Goal: Browse casually

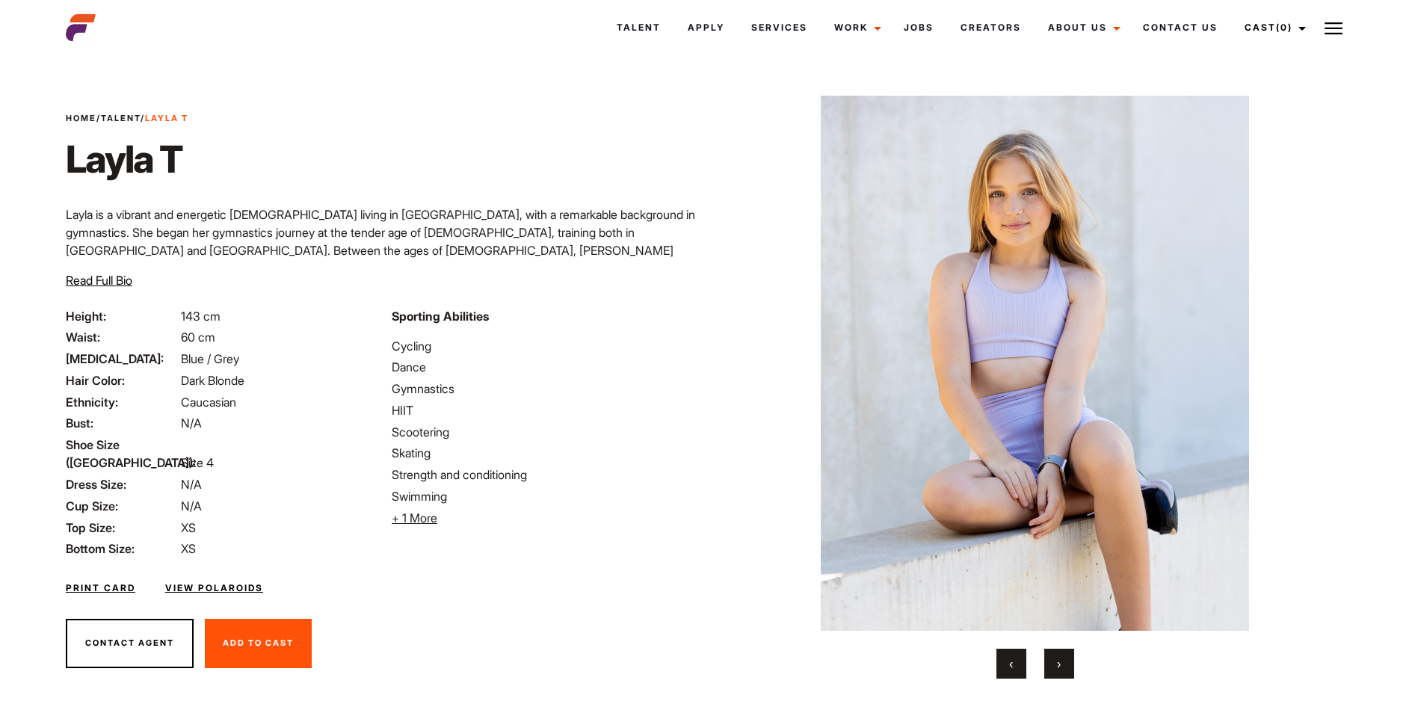
drag, startPoint x: 302, startPoint y: 55, endPoint x: 546, endPoint y: 19, distance: 246.4
click at [546, 19] on div "Talent Apply Services Work Campaigns Jobs Creators About Us Founder Contact Us …" at bounding box center [817, 27] width 1087 height 40
click at [1005, 662] on button "‹" at bounding box center [1011, 664] width 30 height 30
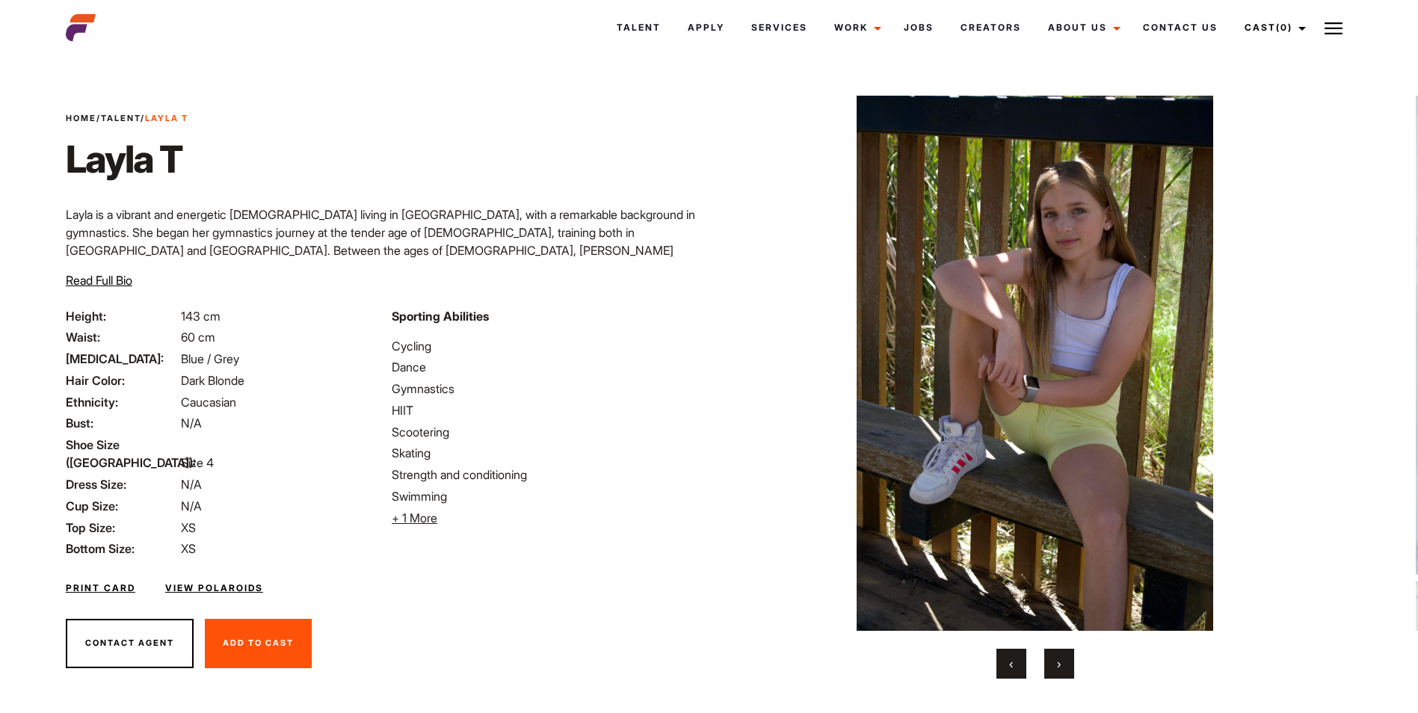
click at [1010, 661] on span "‹" at bounding box center [1011, 663] width 4 height 15
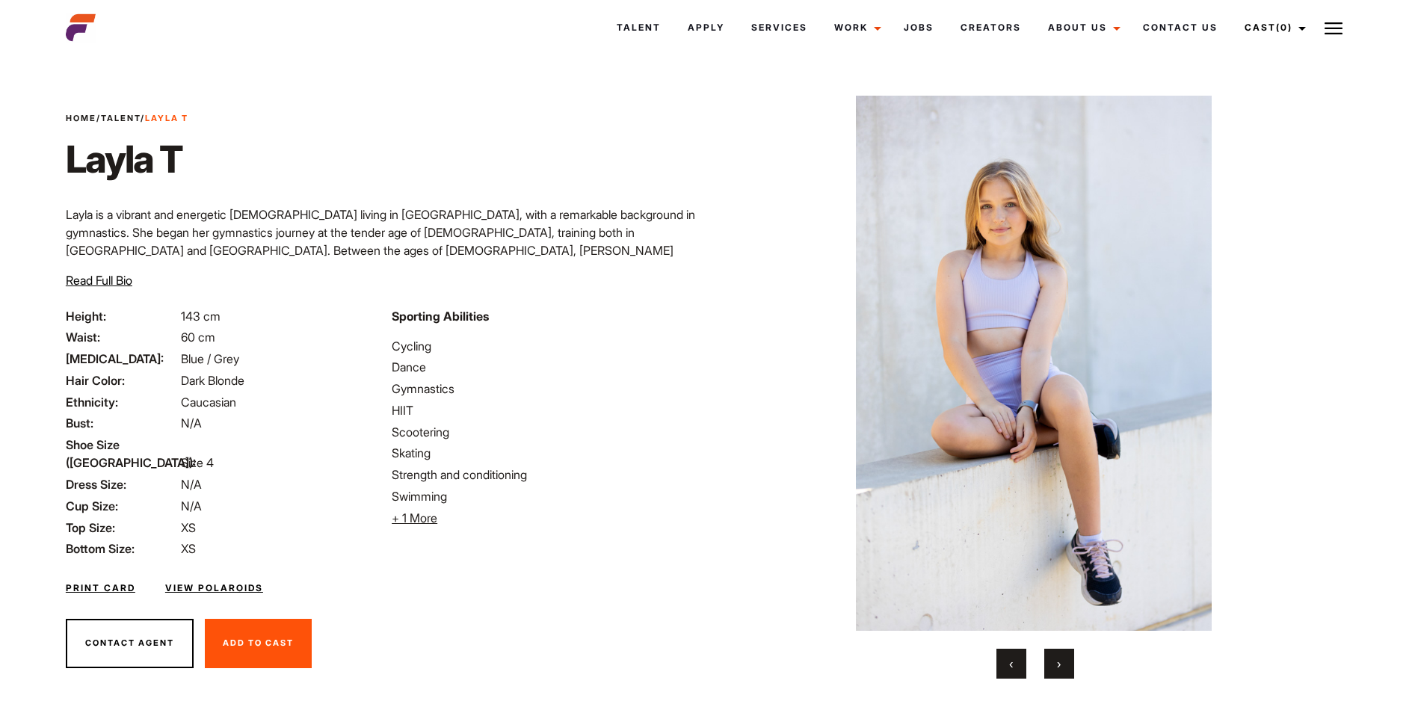
click at [1010, 661] on span "‹" at bounding box center [1011, 663] width 4 height 15
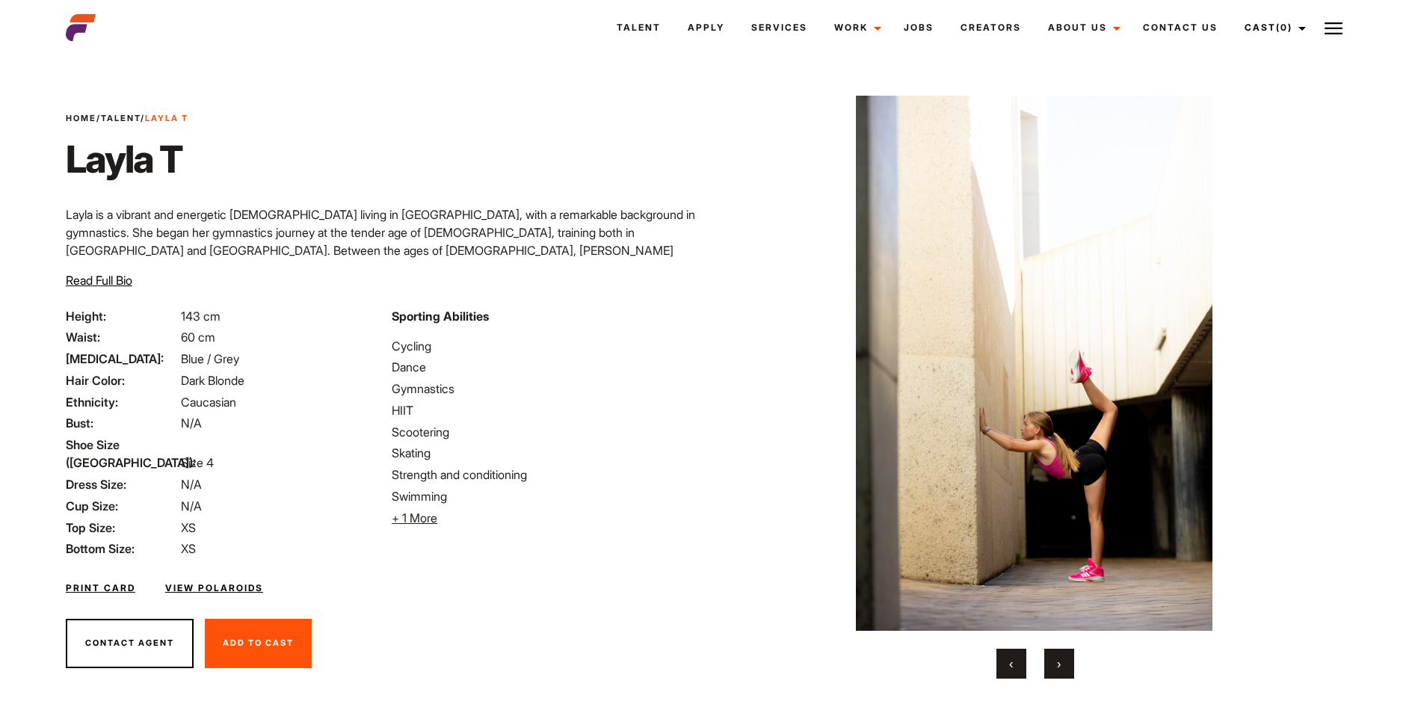
click at [1010, 661] on span "‹" at bounding box center [1011, 663] width 4 height 15
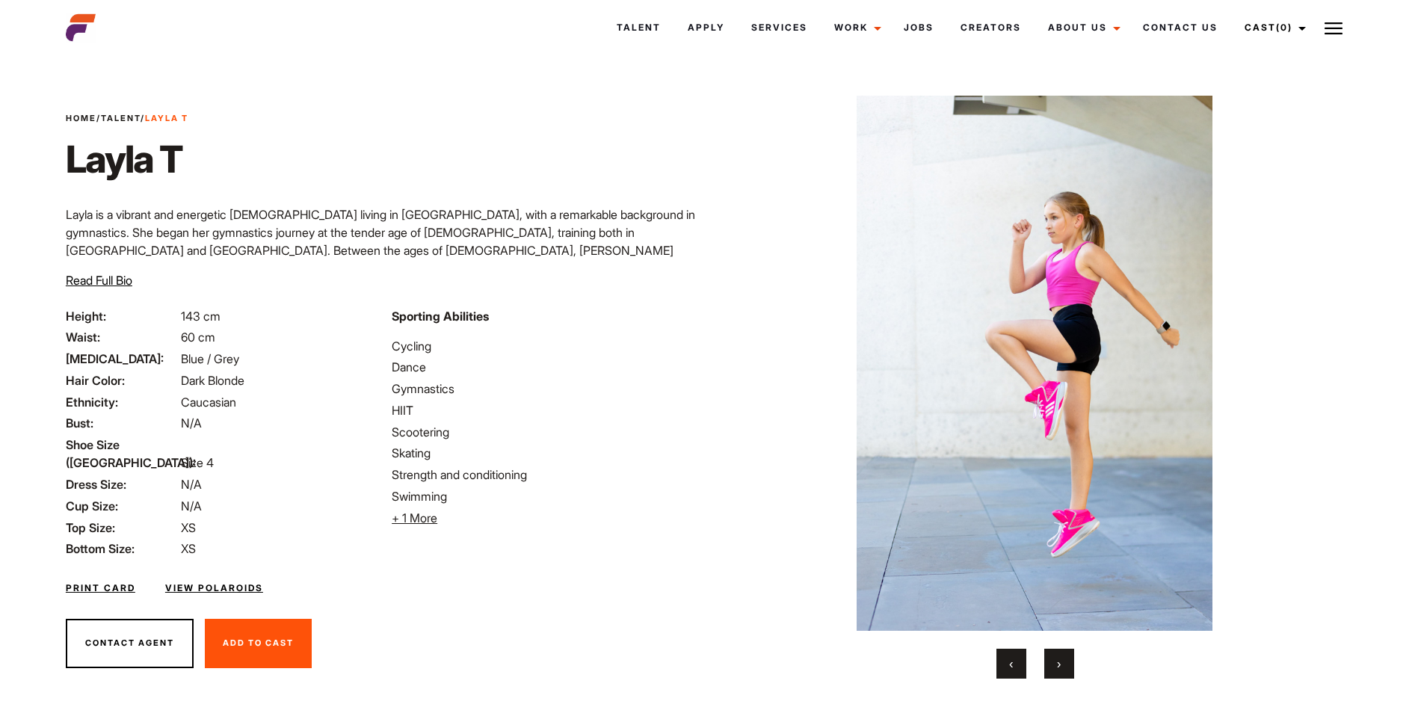
click at [1010, 661] on span "‹" at bounding box center [1011, 663] width 4 height 15
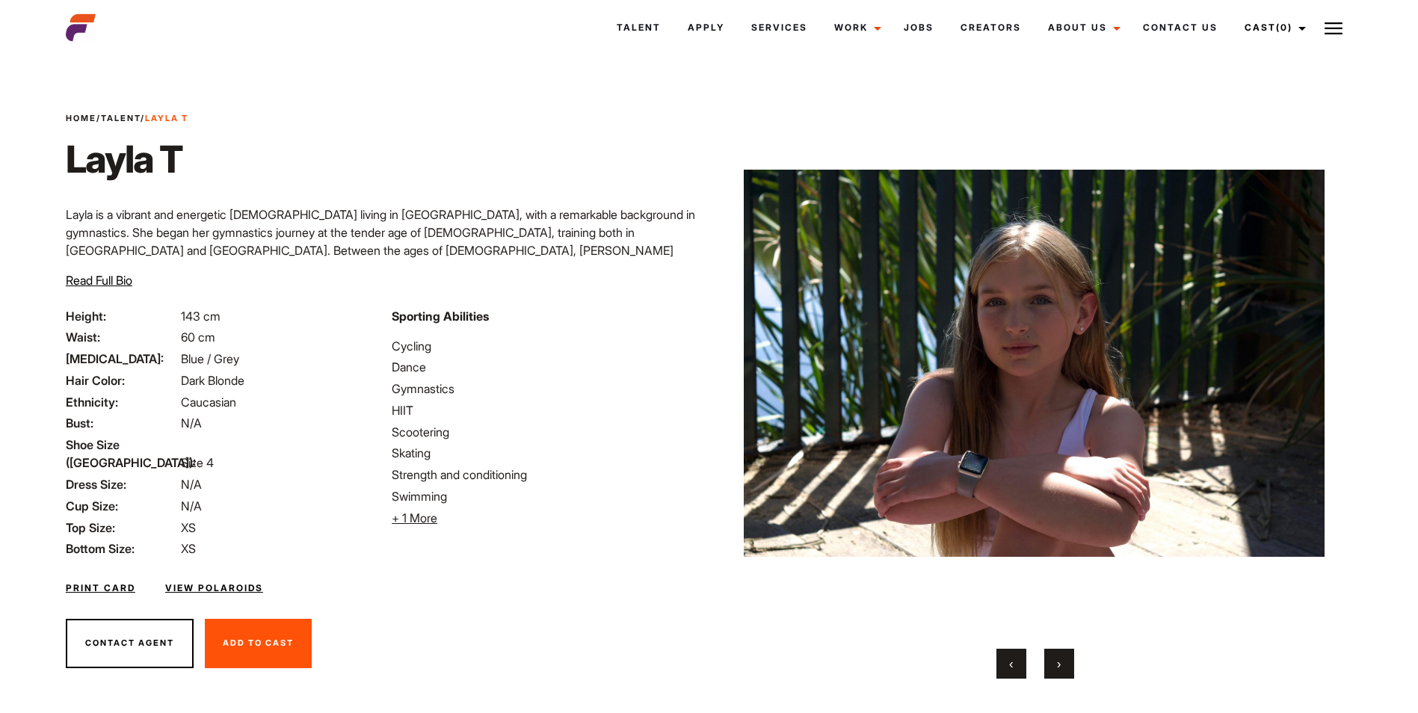
click at [1010, 661] on span "‹" at bounding box center [1011, 663] width 4 height 15
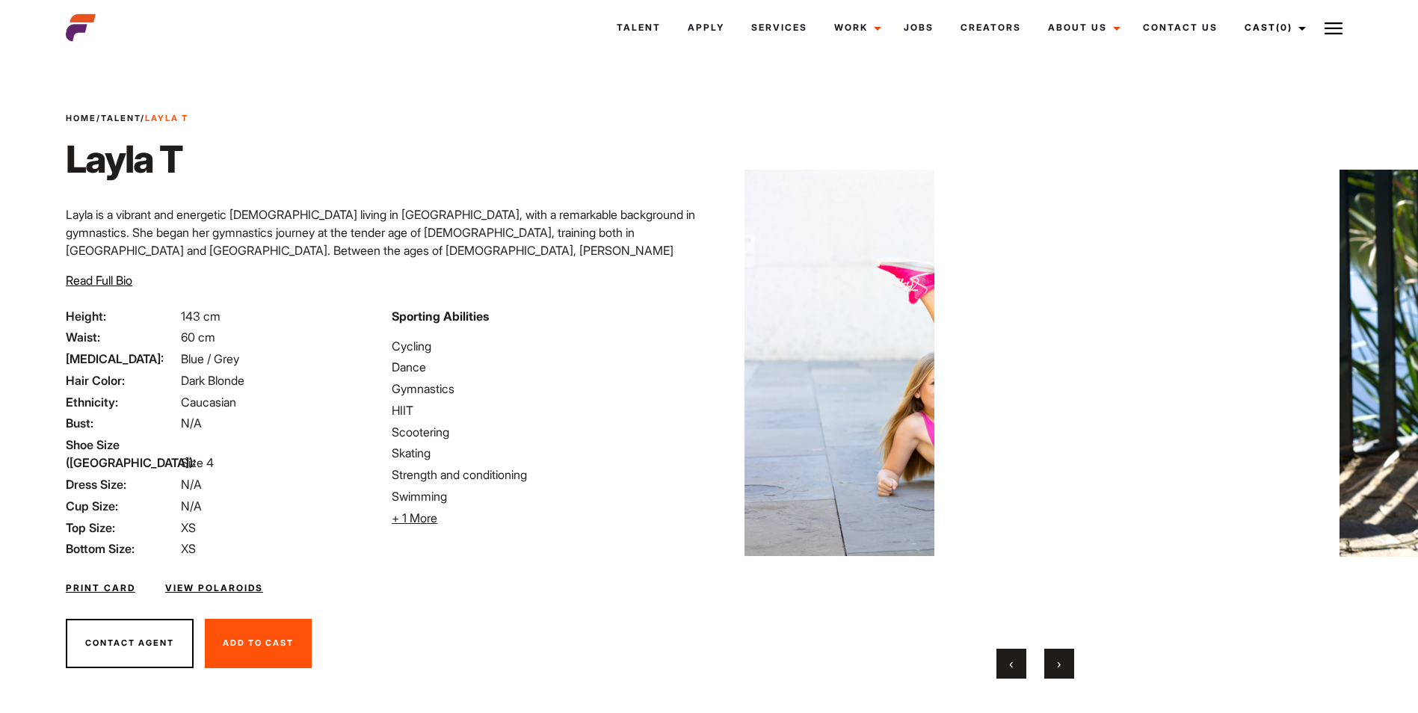
click at [1010, 661] on span "‹" at bounding box center [1011, 663] width 4 height 15
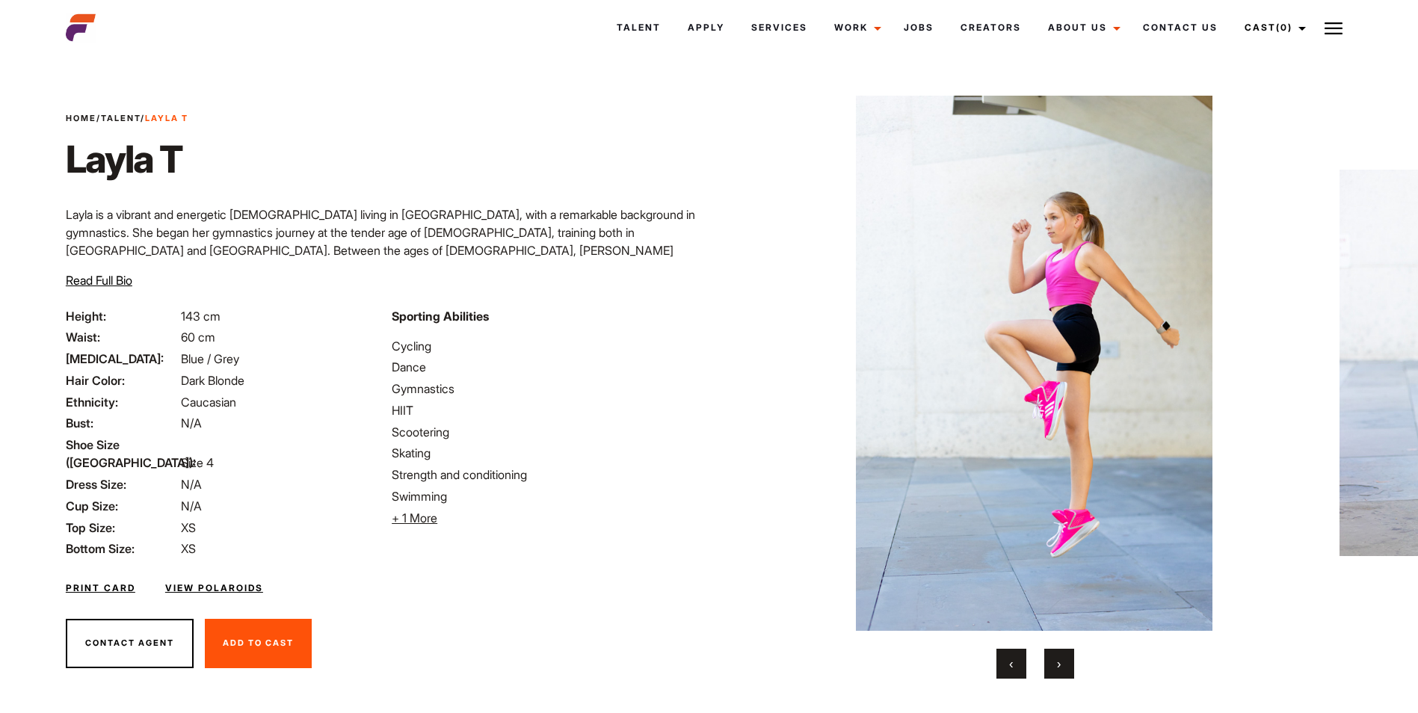
click at [1010, 661] on span "‹" at bounding box center [1011, 663] width 4 height 15
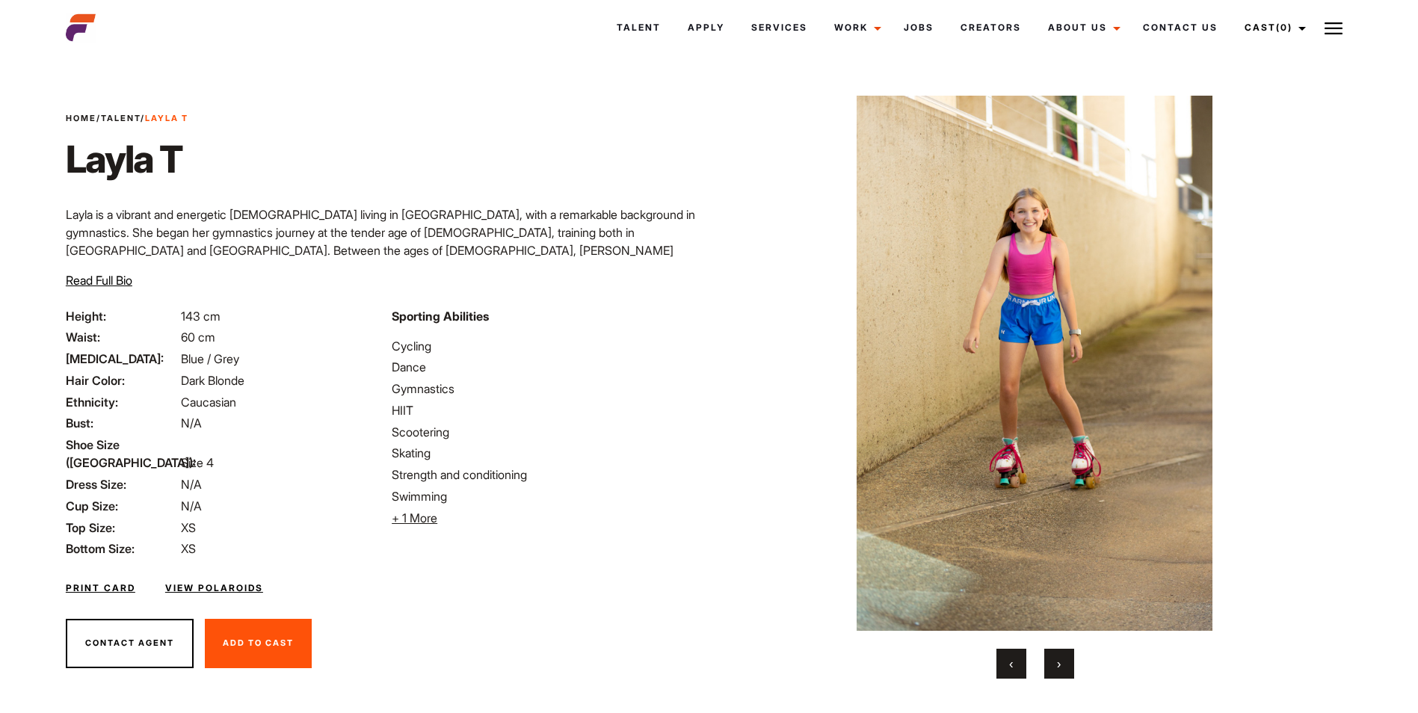
click at [1010, 661] on span "‹" at bounding box center [1011, 663] width 4 height 15
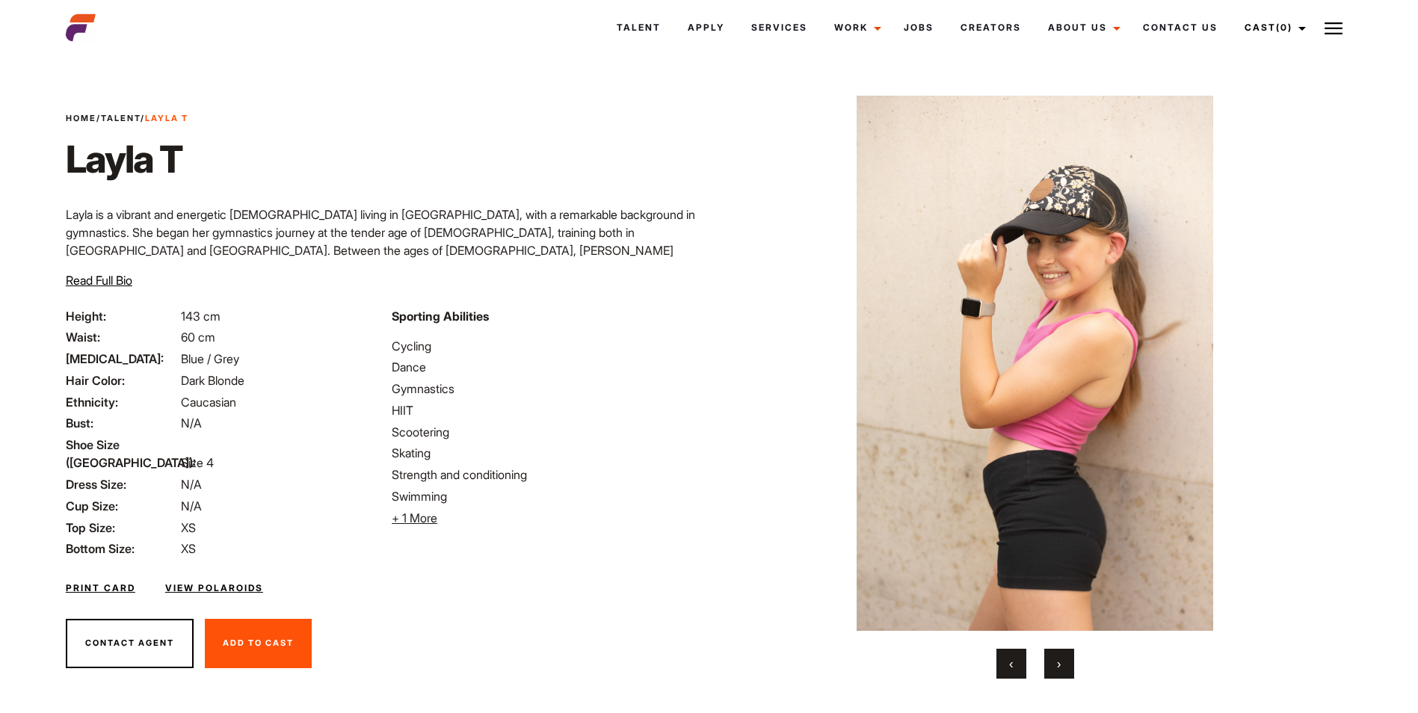
click at [1010, 661] on span "‹" at bounding box center [1011, 663] width 4 height 15
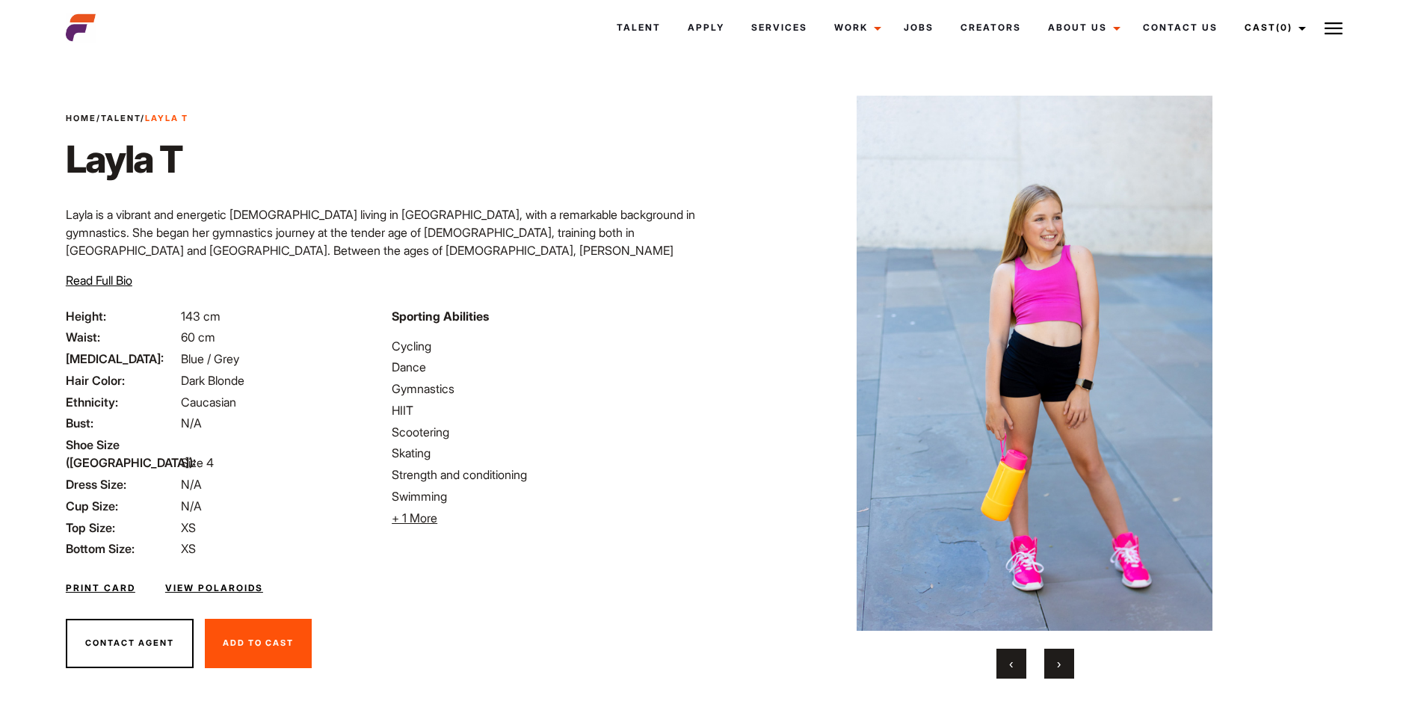
click at [1010, 661] on span "‹" at bounding box center [1011, 663] width 4 height 15
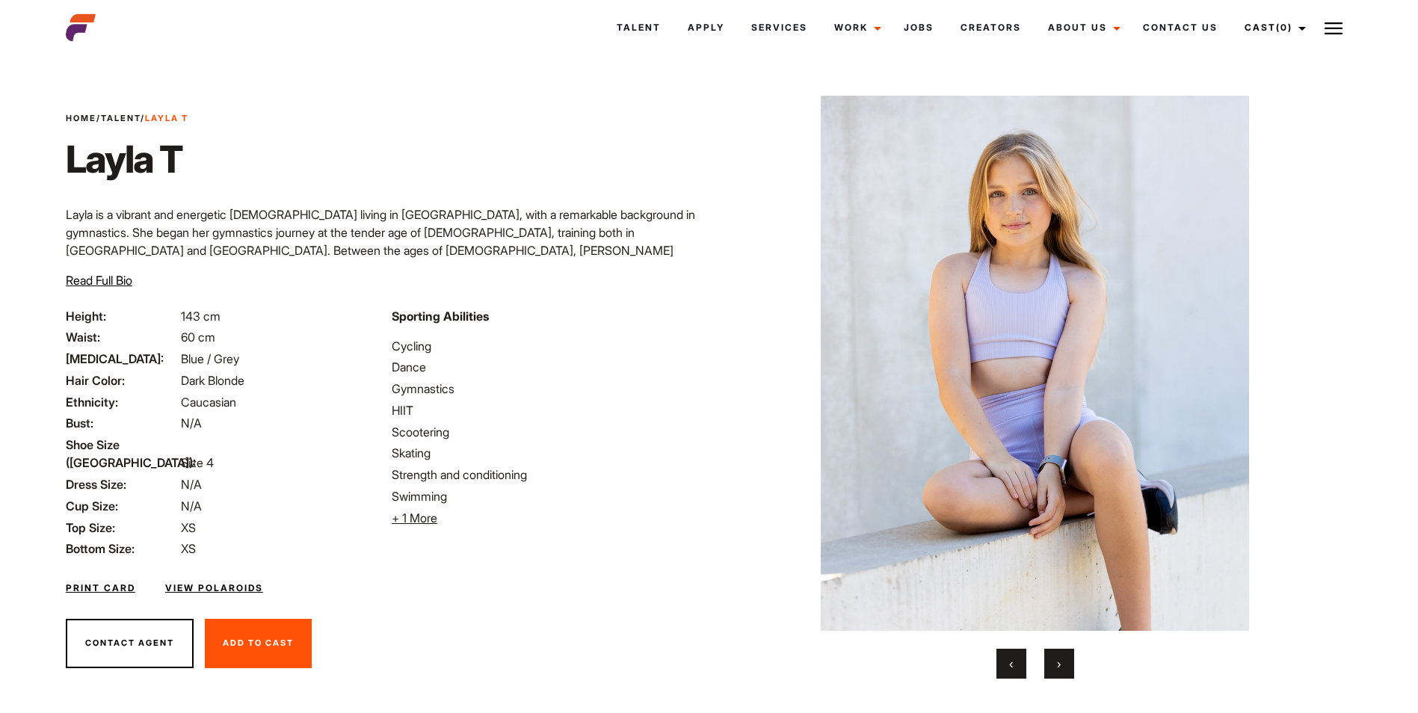
click at [1010, 661] on span "‹" at bounding box center [1011, 663] width 4 height 15
